Goal: Task Accomplishment & Management: Use online tool/utility

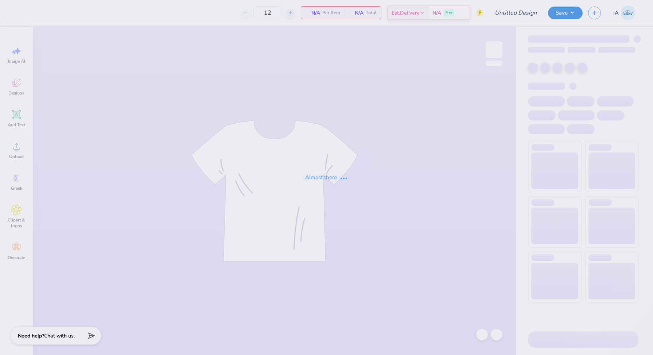
type input "NSMH Fall Merch"
type input "24"
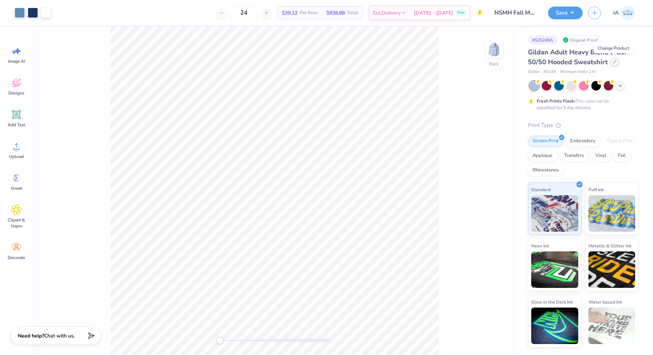
click at [613, 63] on icon at bounding box center [614, 61] width 3 height 3
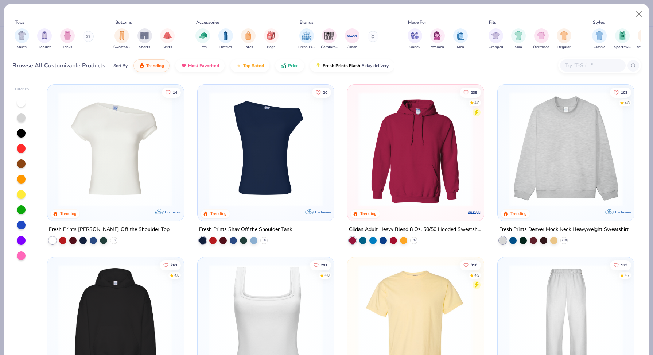
click at [579, 66] on input "text" at bounding box center [592, 65] width 56 height 8
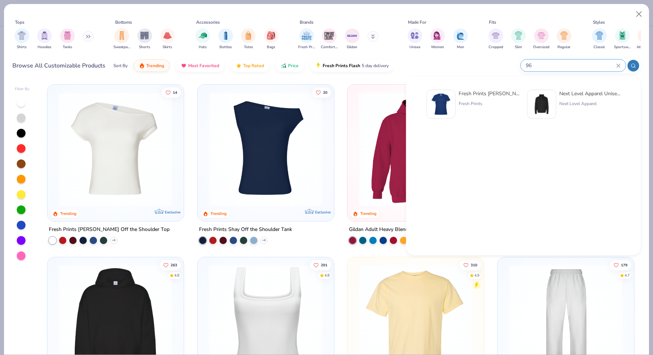
type input "9"
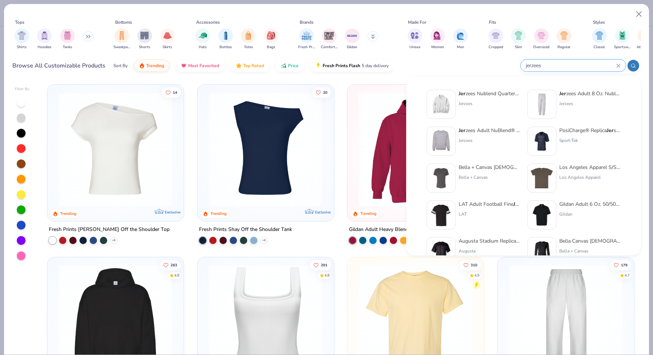
type input "jerzees"
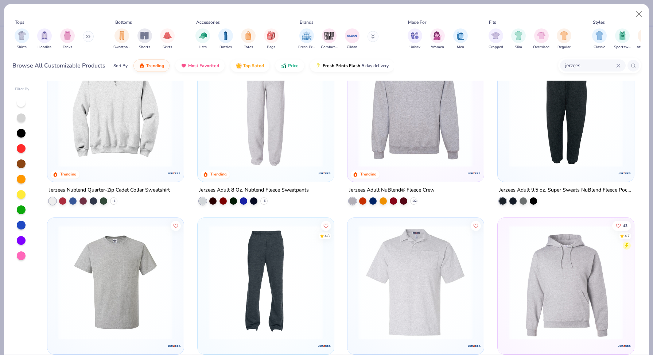
scroll to position [103, 0]
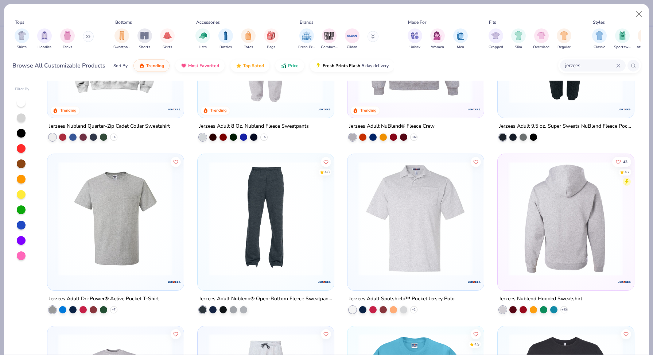
click at [550, 240] on div at bounding box center [565, 218] width 365 height 114
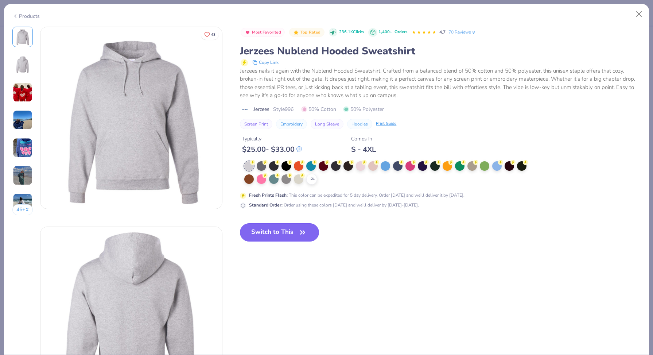
click at [274, 228] on button "Switch to This" at bounding box center [279, 232] width 79 height 18
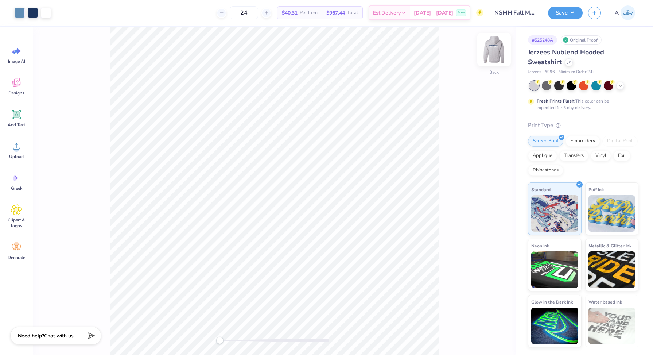
click at [495, 49] on img at bounding box center [493, 49] width 29 height 29
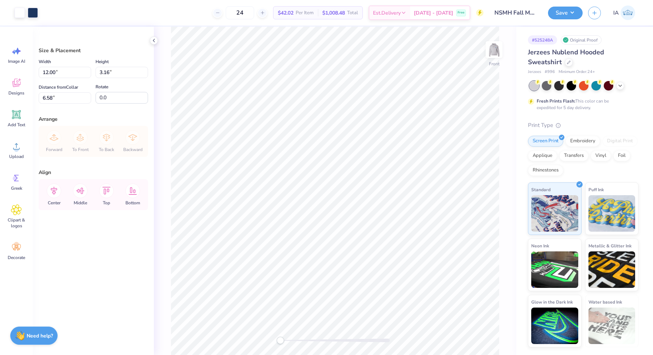
type input "6.91"
type input "12.63"
type input "3.33"
type input "14.01"
type input "3.69"
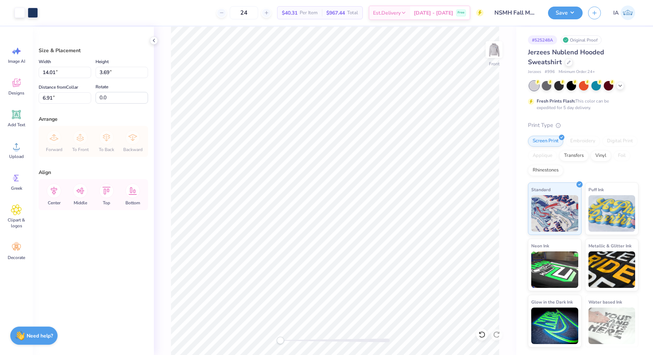
type input "6.93"
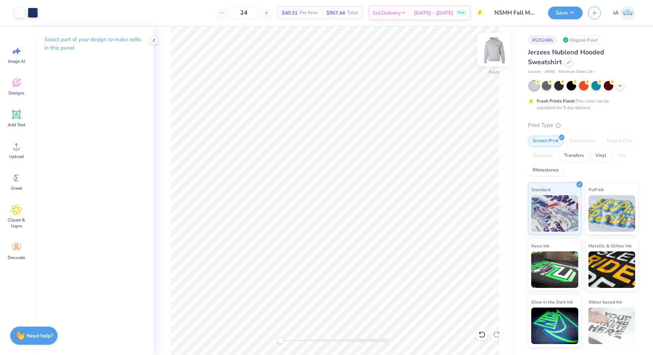
click at [499, 55] on img at bounding box center [493, 49] width 29 height 29
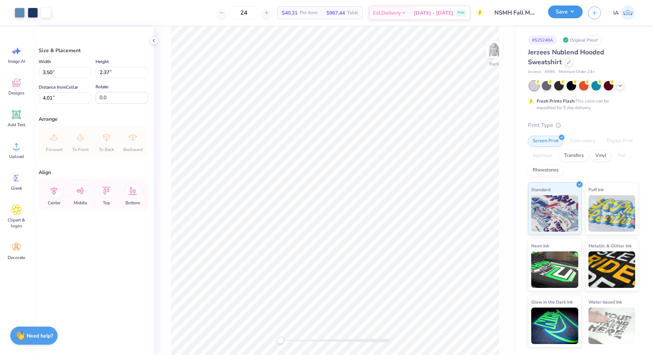
click at [560, 16] on button "Save" at bounding box center [565, 11] width 35 height 13
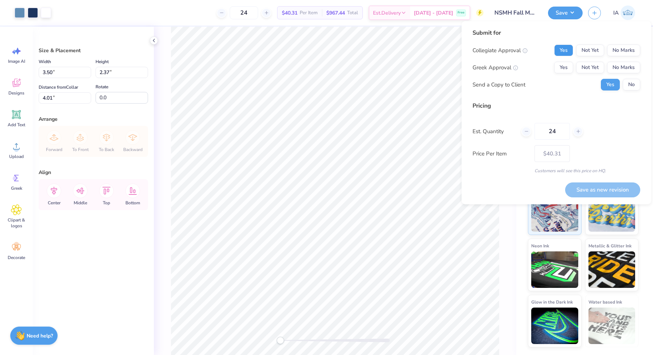
click at [563, 50] on button "Yes" at bounding box center [563, 50] width 19 height 12
click at [621, 66] on button "No Marks" at bounding box center [623, 68] width 33 height 12
click at [629, 86] on button "No" at bounding box center [630, 85] width 17 height 12
click at [597, 194] on button "Save as new revision" at bounding box center [602, 189] width 75 height 15
type input "$40.31"
